Goal: Information Seeking & Learning: Learn about a topic

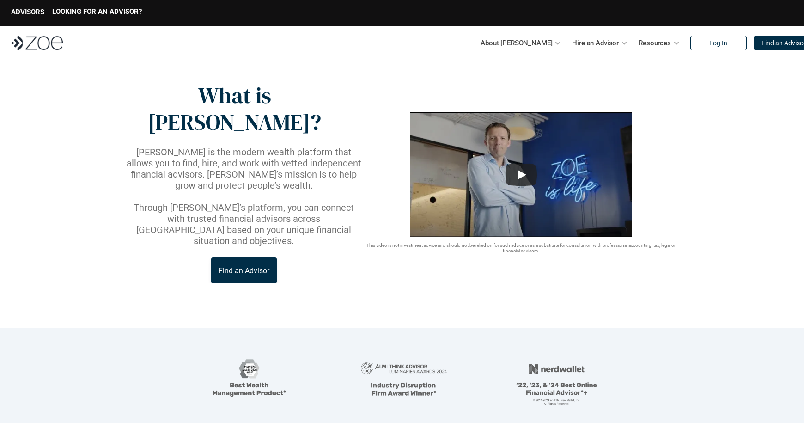
click at [254, 266] on p "Find an Advisor" at bounding box center [244, 270] width 51 height 9
click at [505, 90] on link "Advisor Vetting Process" at bounding box center [487, 90] width 75 height 8
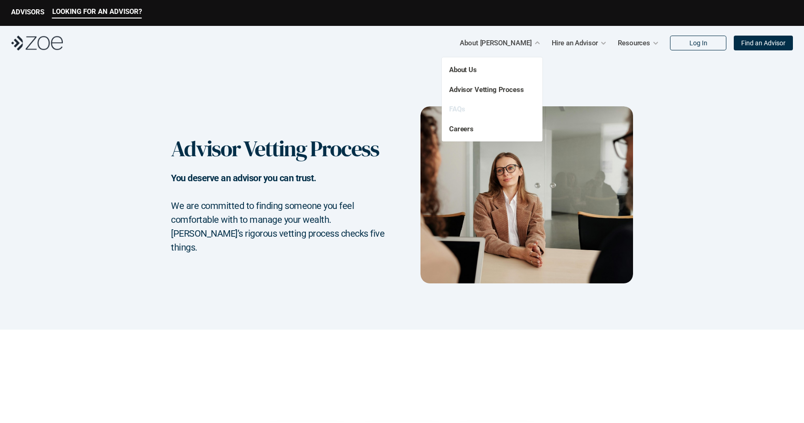
click at [462, 110] on link "FAQs" at bounding box center [457, 109] width 16 height 8
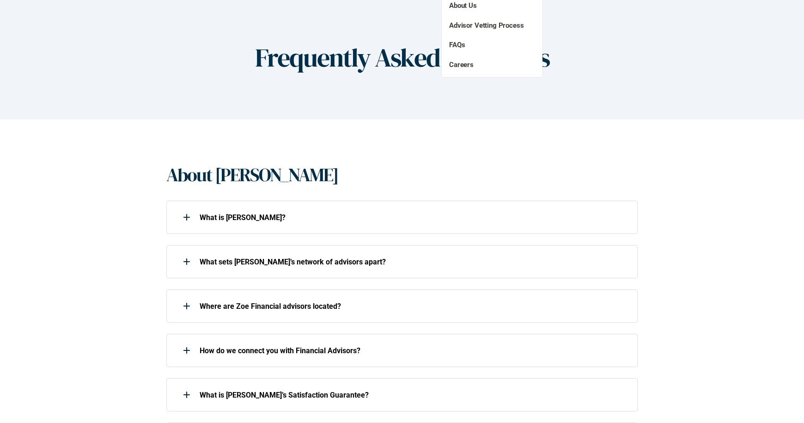
scroll to position [170, 0]
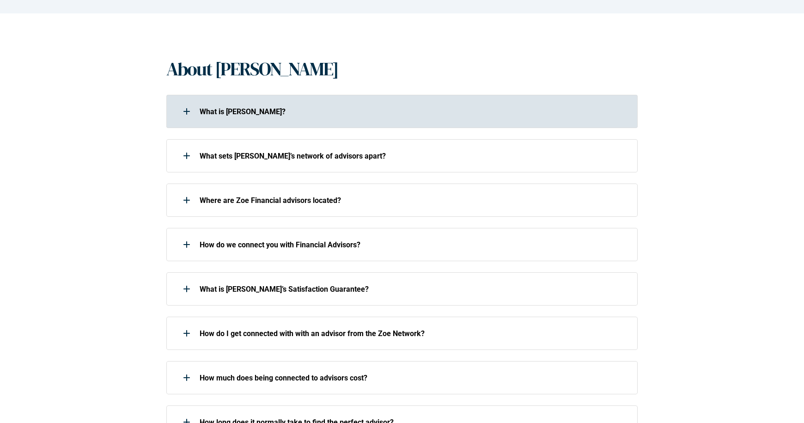
click at [282, 104] on div "What is [PERSON_NAME]?" at bounding box center [395, 111] width 459 height 18
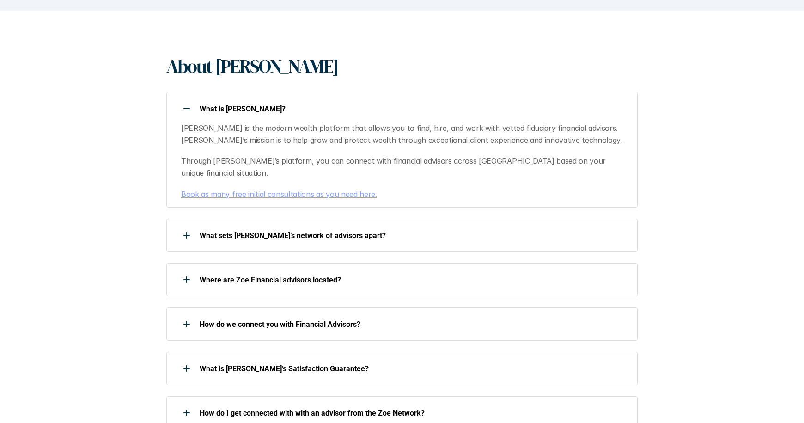
scroll to position [216, 0]
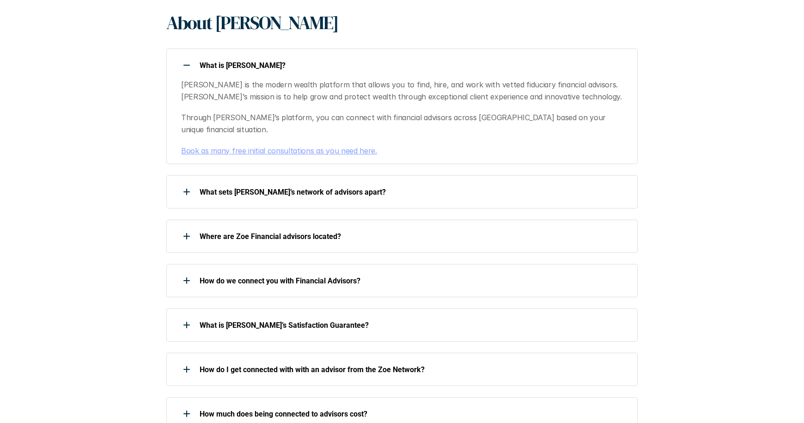
click at [323, 146] on link "Book as many free initial consultations as you need here." at bounding box center [279, 150] width 196 height 9
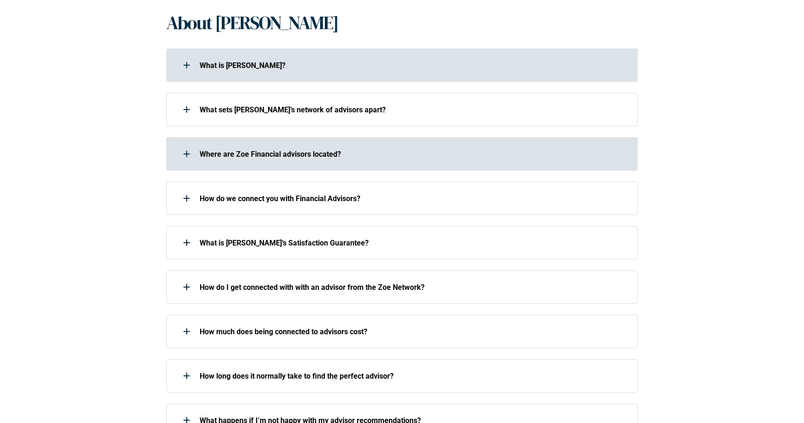
click at [190, 165] on div "Where are Zoe Financial advisors located?" at bounding box center [401, 153] width 471 height 33
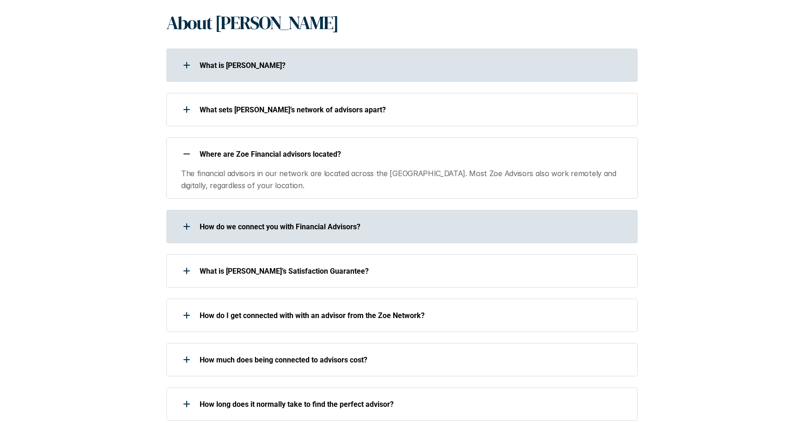
click at [268, 217] on div "How do we connect you with Financial Advisors?" at bounding box center [395, 226] width 459 height 18
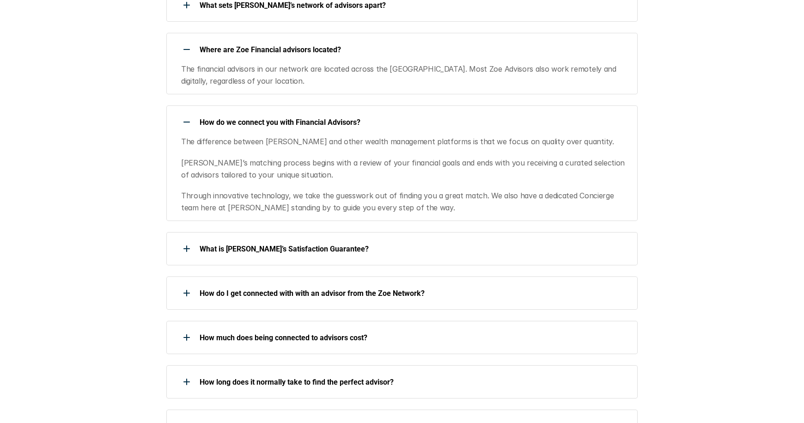
scroll to position [378, 0]
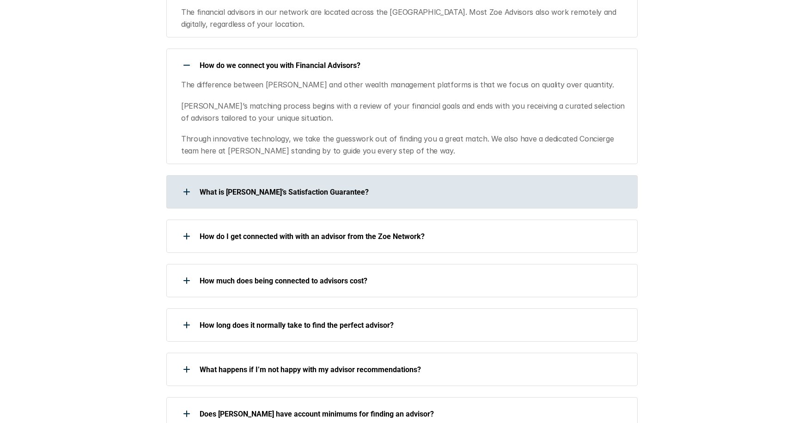
click at [254, 190] on p "What is [PERSON_NAME]’s Satisfaction Guarantee?" at bounding box center [413, 192] width 426 height 9
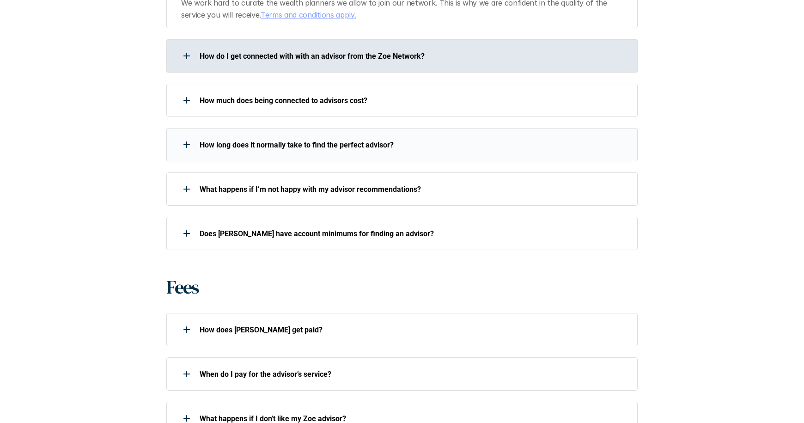
scroll to position [610, 0]
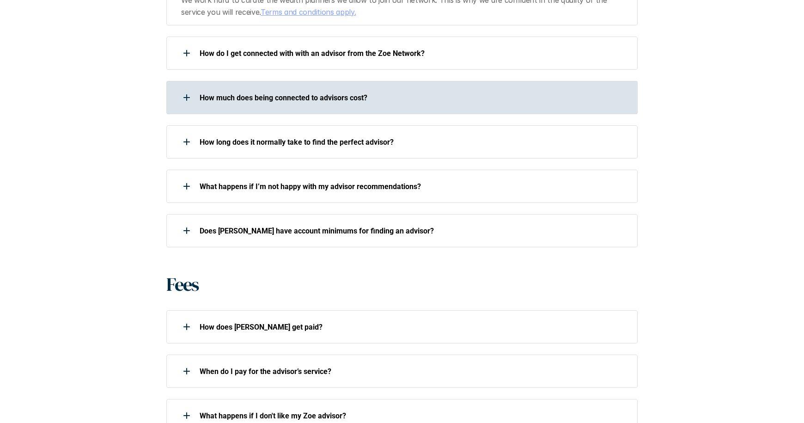
click at [258, 104] on div "How much does being connected to advisors cost?" at bounding box center [395, 97] width 459 height 18
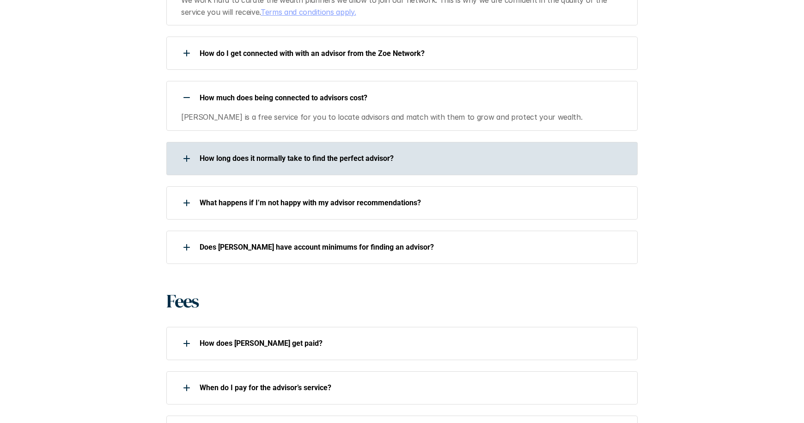
click at [215, 167] on div "How long does it normally take to find the perfect advisor?" at bounding box center [395, 158] width 459 height 18
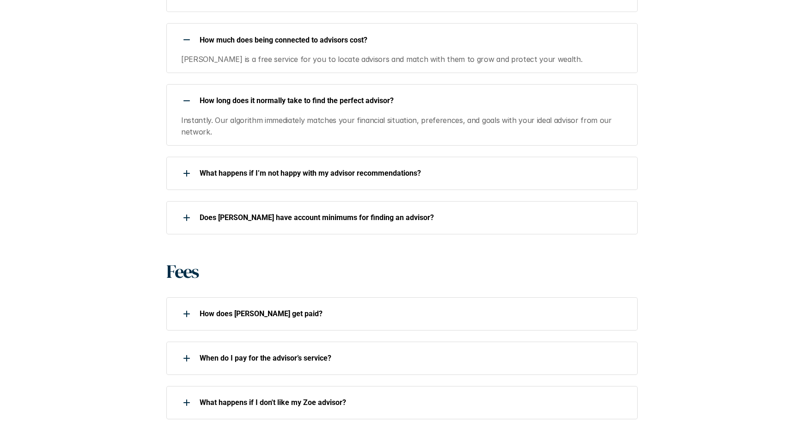
scroll to position [692, 0]
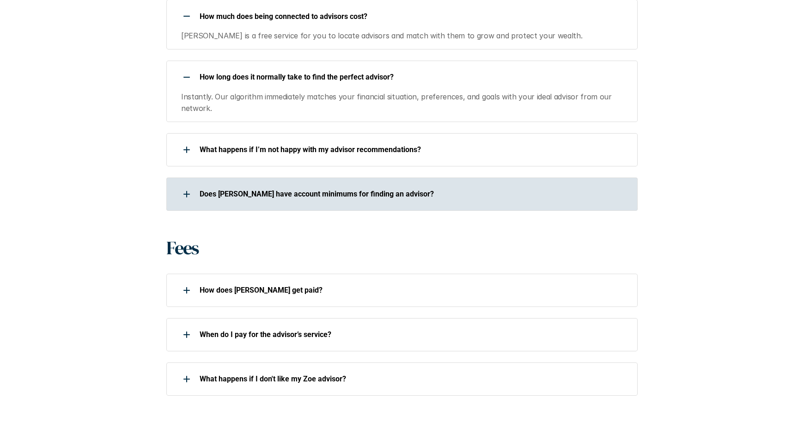
click at [226, 191] on p "Does [PERSON_NAME] have account minimums for finding an advisor?" at bounding box center [413, 194] width 426 height 9
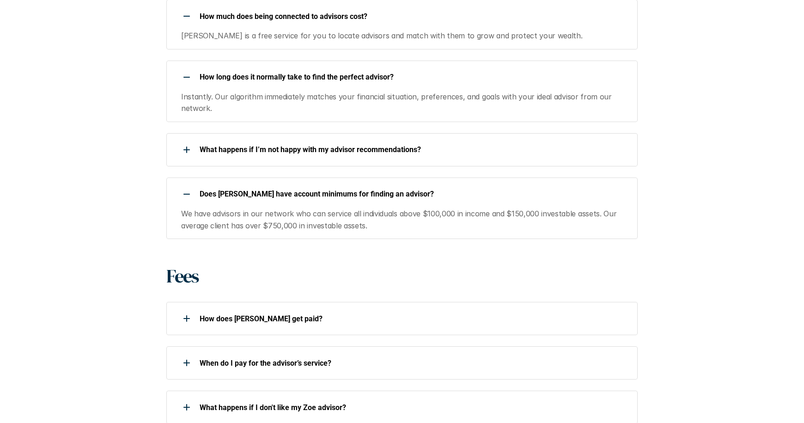
scroll to position [869, 0]
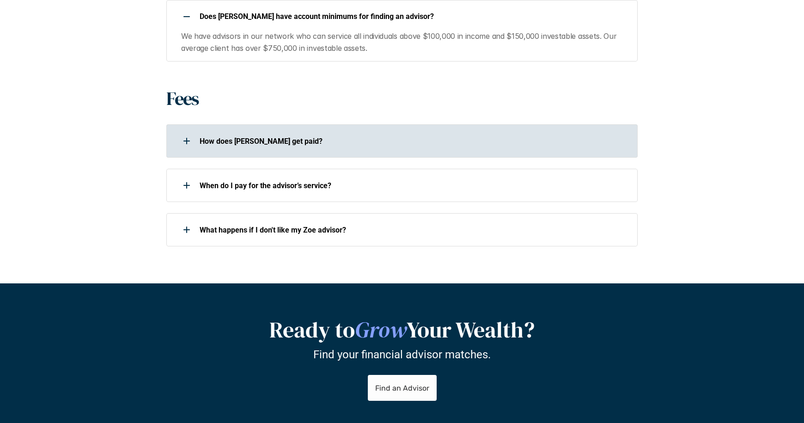
click at [264, 145] on p "How does [PERSON_NAME] get paid?" at bounding box center [413, 141] width 426 height 9
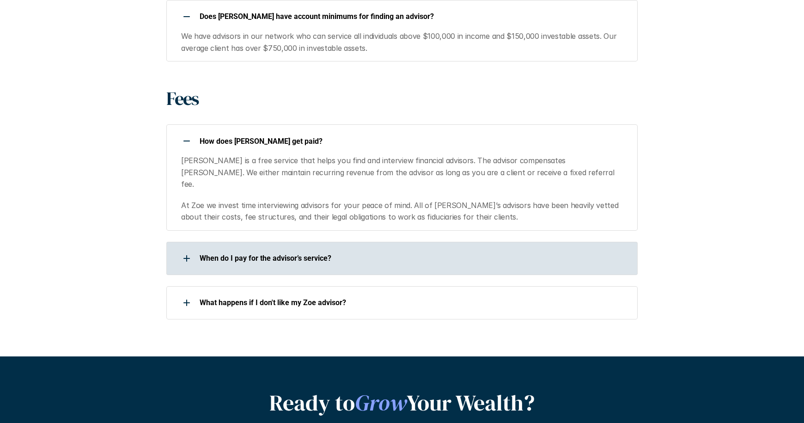
click at [264, 254] on p "When do I pay for the advisor’s service?" at bounding box center [413, 258] width 426 height 9
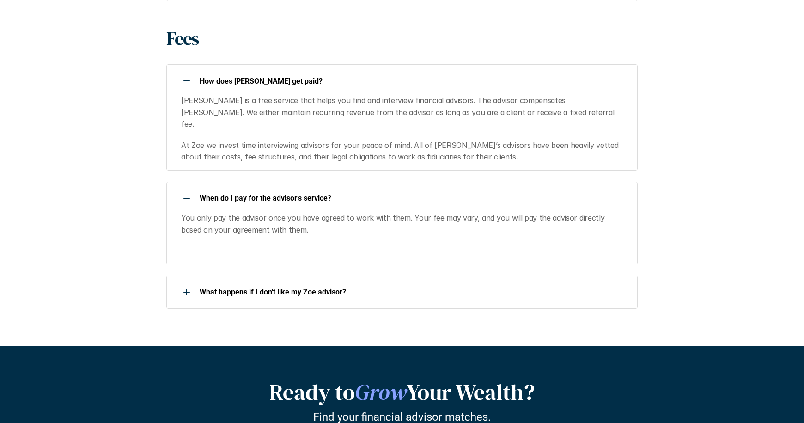
scroll to position [930, 0]
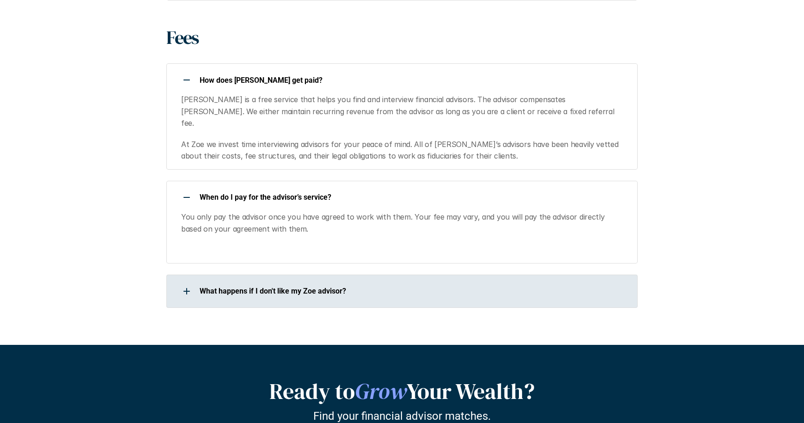
click at [257, 286] on div "What happens if I don't like my Zoe advisor?" at bounding box center [395, 291] width 459 height 18
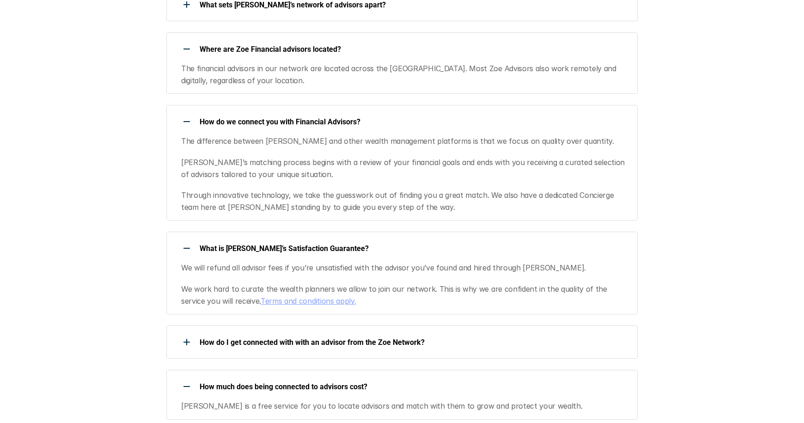
scroll to position [407, 0]
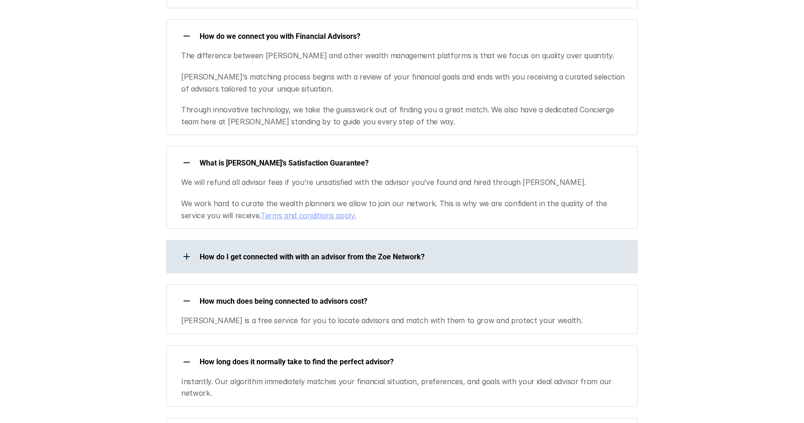
click at [237, 270] on div "How do I get connected with with an advisor from the Zoe Network?" at bounding box center [401, 256] width 471 height 33
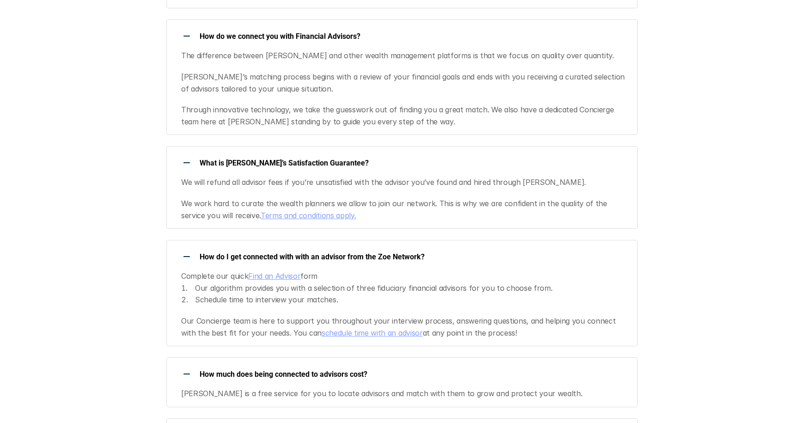
scroll to position [409, 0]
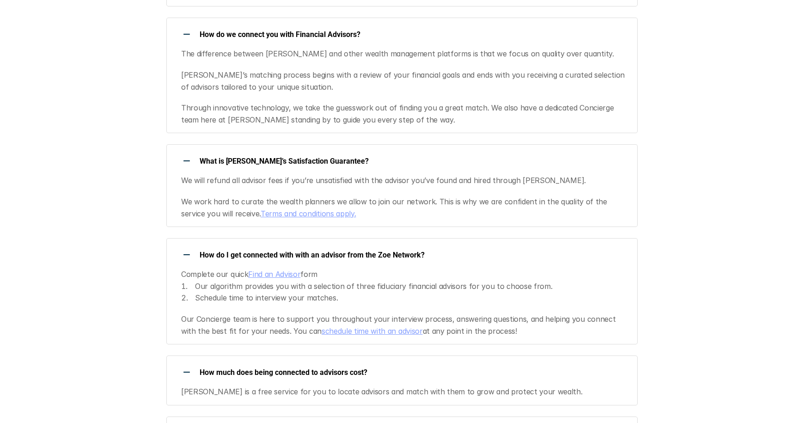
click at [322, 329] on link "schedule time with an advisor" at bounding box center [372, 330] width 101 height 9
